Goal: Task Accomplishment & Management: Manage account settings

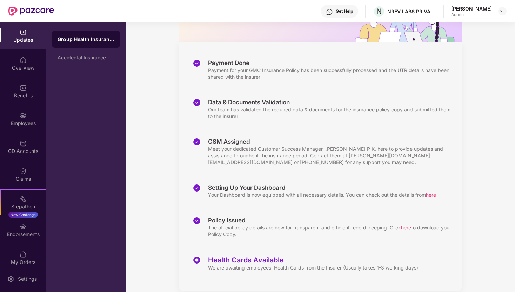
scroll to position [88, 0]
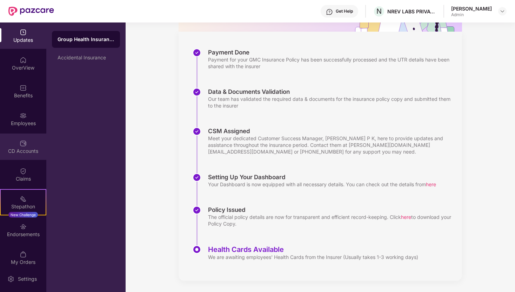
click at [25, 158] on div "CD Accounts" at bounding box center [23, 146] width 46 height 26
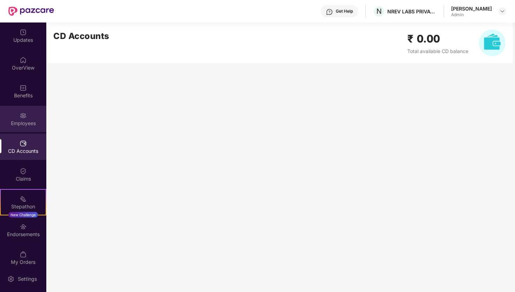
click at [31, 129] on div "Employees" at bounding box center [23, 119] width 46 height 26
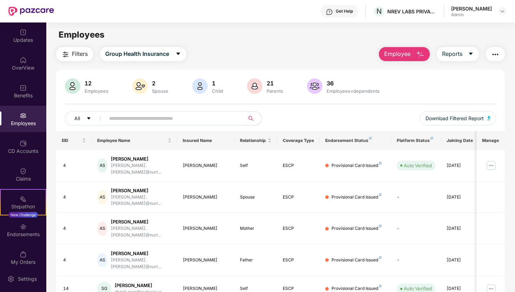
click at [402, 57] on span "Employee" at bounding box center [397, 53] width 26 height 9
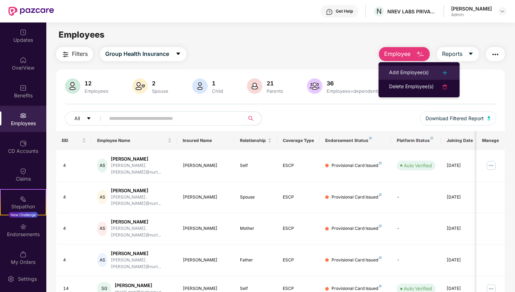
click at [413, 74] on div "Add Employee(s)" at bounding box center [409, 72] width 40 height 8
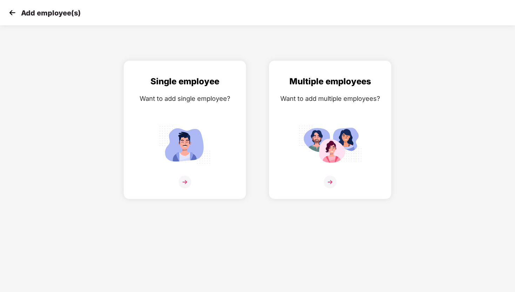
click at [11, 9] on img at bounding box center [12, 12] width 11 height 11
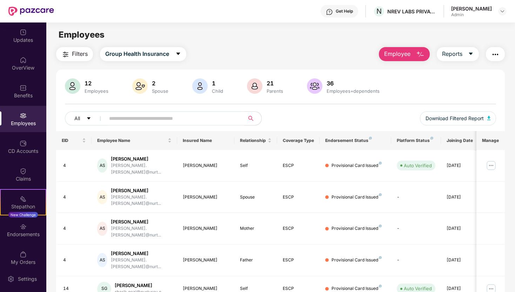
click at [34, 1] on div at bounding box center [31, 11] width 46 height 22
click at [31, 7] on img at bounding box center [31, 11] width 46 height 9
click at [1, 8] on header "Get Help N NREV LABS PRIVATE LIMITED [PERSON_NAME] Admin" at bounding box center [257, 11] width 515 height 22
click at [20, 57] on img at bounding box center [23, 59] width 7 height 7
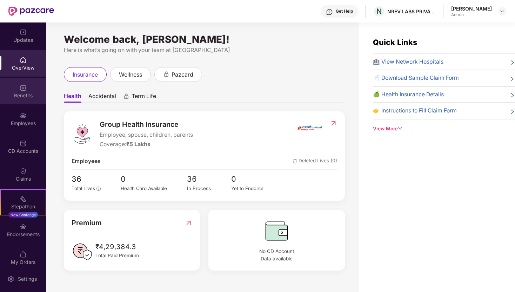
click at [26, 93] on div "Benefits" at bounding box center [23, 95] width 46 height 7
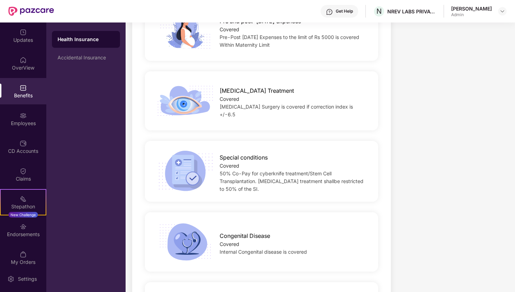
scroll to position [1052, 0]
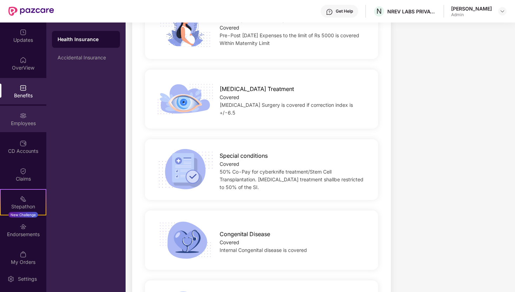
click at [27, 116] on div "Employees" at bounding box center [23, 119] width 46 height 26
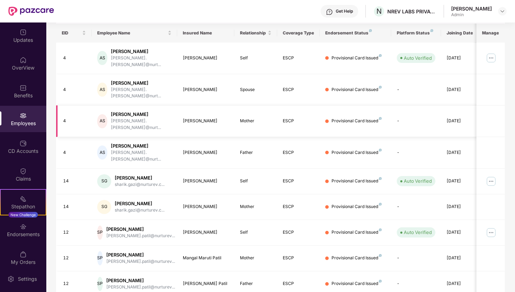
scroll to position [107, 0]
click at [488, 54] on img at bounding box center [490, 58] width 11 height 11
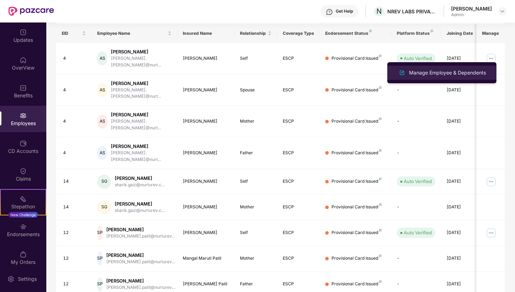
click at [463, 69] on div "Manage Employee & Dependents" at bounding box center [448, 73] width 80 height 8
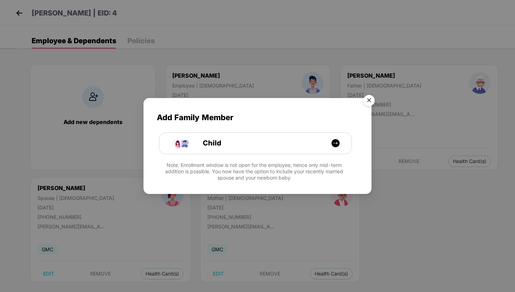
click at [370, 98] on img "Close" at bounding box center [369, 102] width 20 height 20
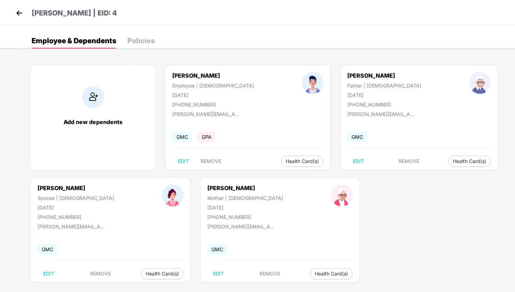
scroll to position [8, 0]
